Goal: Find specific page/section: Find specific page/section

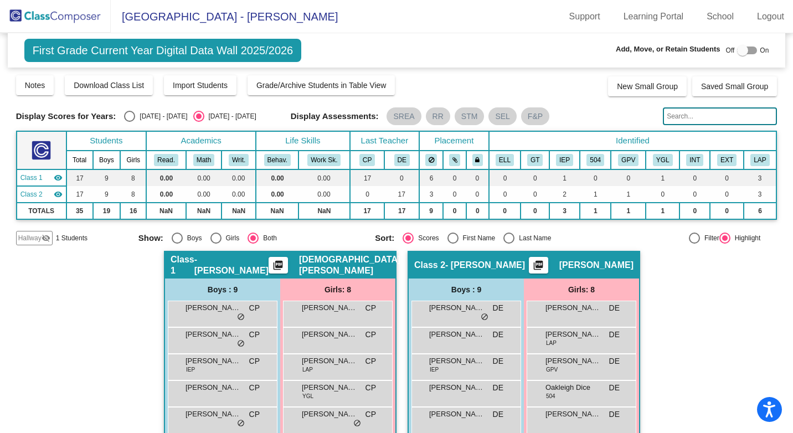
scroll to position [125, 0]
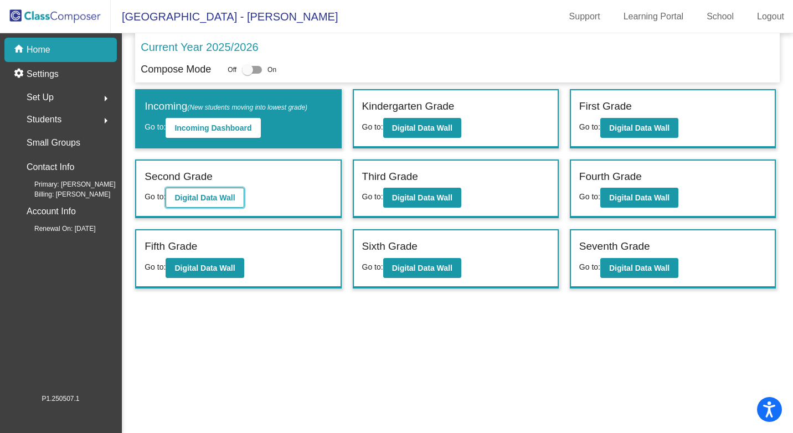
click at [191, 192] on button "Digital Data Wall" at bounding box center [205, 198] width 78 height 20
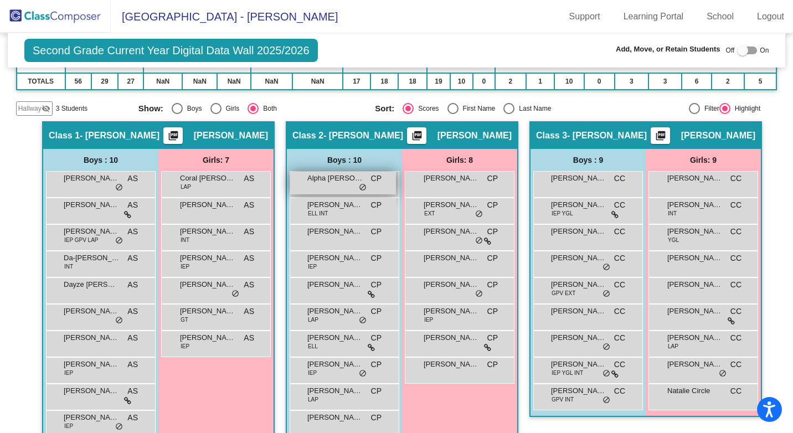
scroll to position [166, 0]
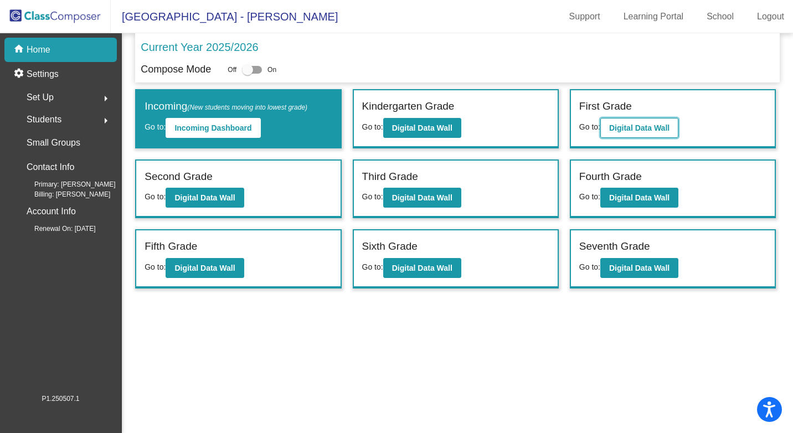
click at [620, 126] on b "Digital Data Wall" at bounding box center [639, 127] width 60 height 9
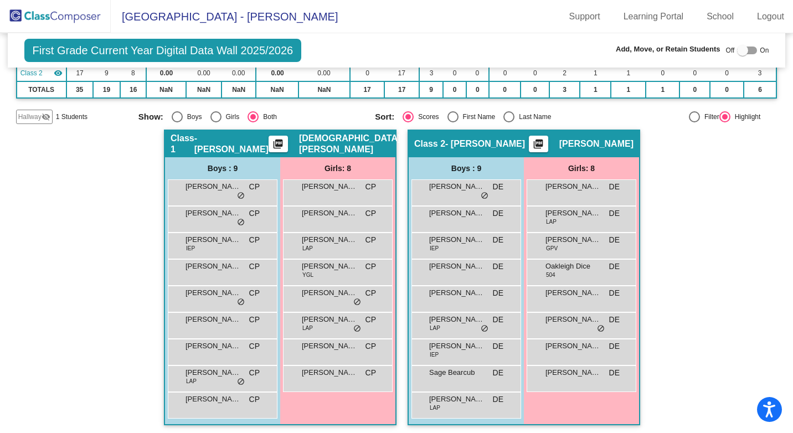
scroll to position [125, 0]
